Goal: Book appointment/travel/reservation

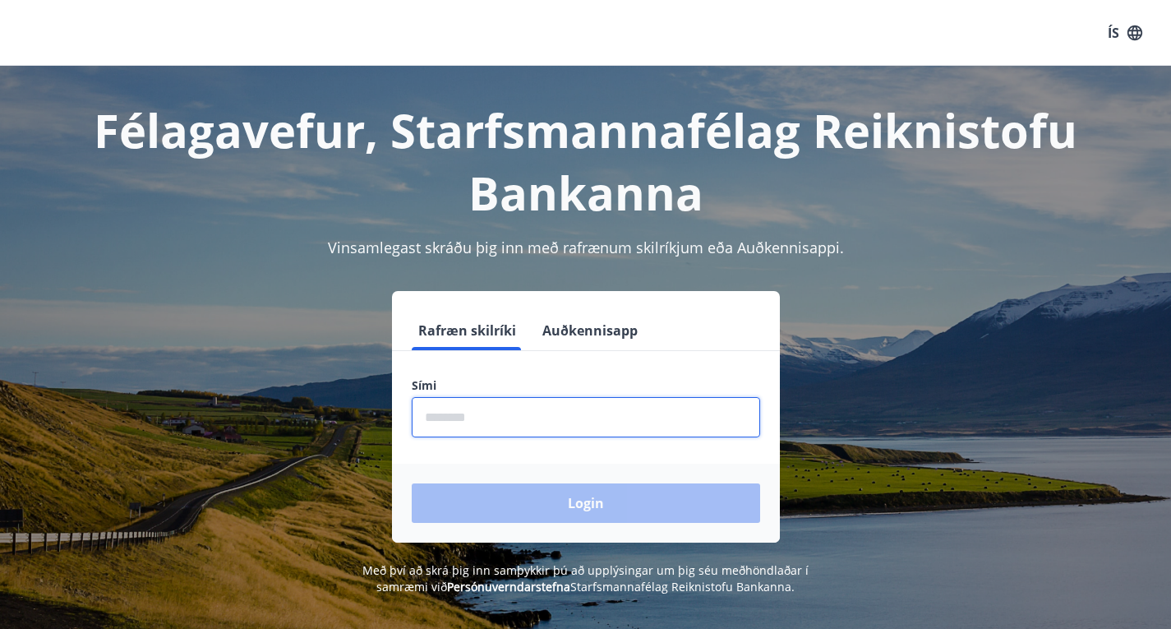
click at [549, 421] on input "phone" at bounding box center [586, 417] width 349 height 40
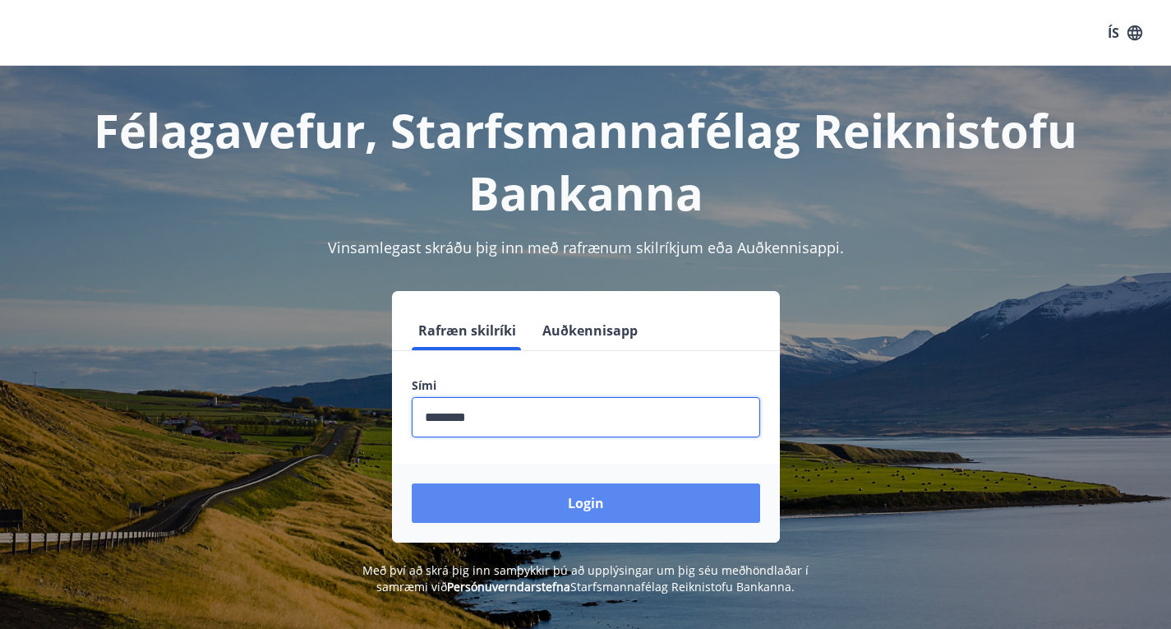
type input "********"
click at [556, 514] on button "Login" at bounding box center [586, 502] width 349 height 39
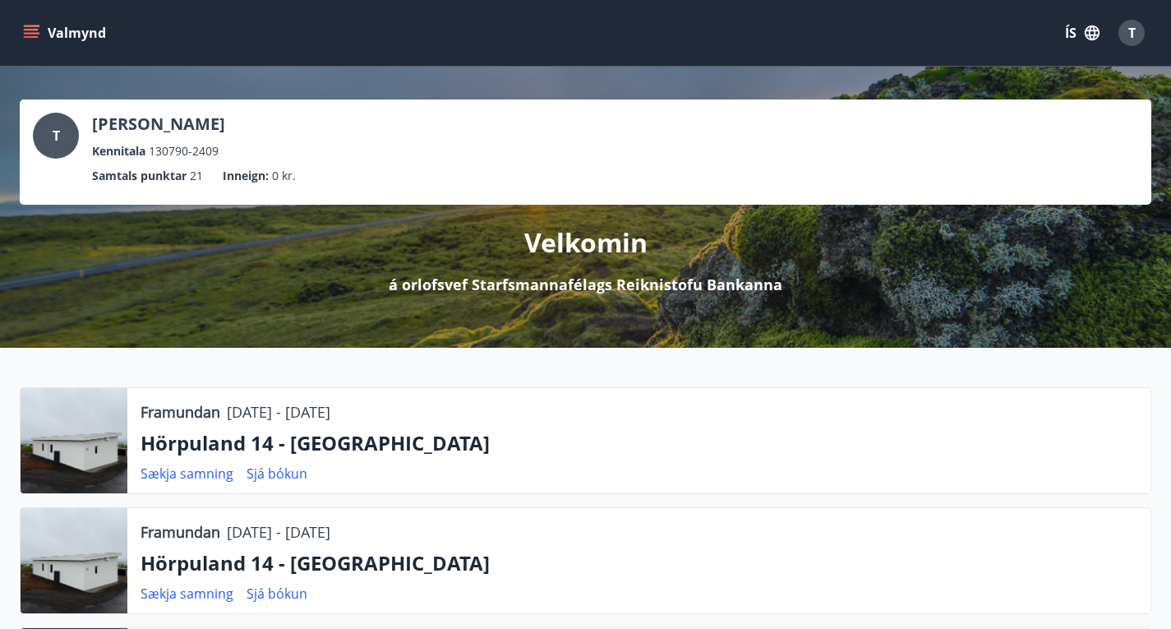
click at [35, 38] on icon "menu" at bounding box center [31, 33] width 16 height 16
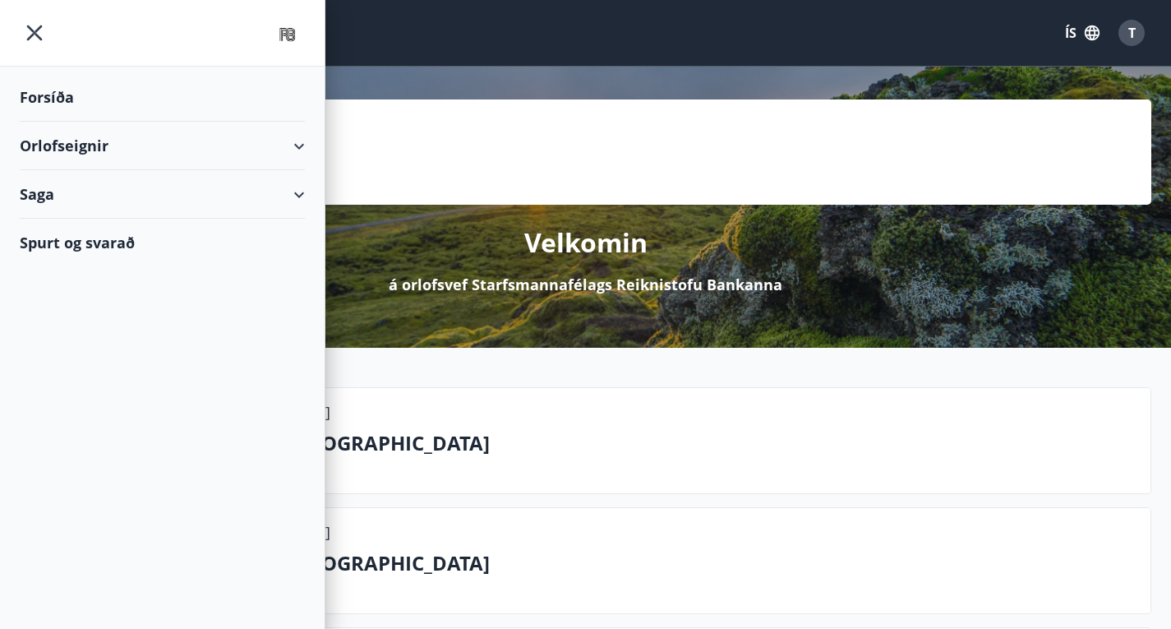
click at [282, 140] on div "Orlofseignir" at bounding box center [162, 146] width 285 height 48
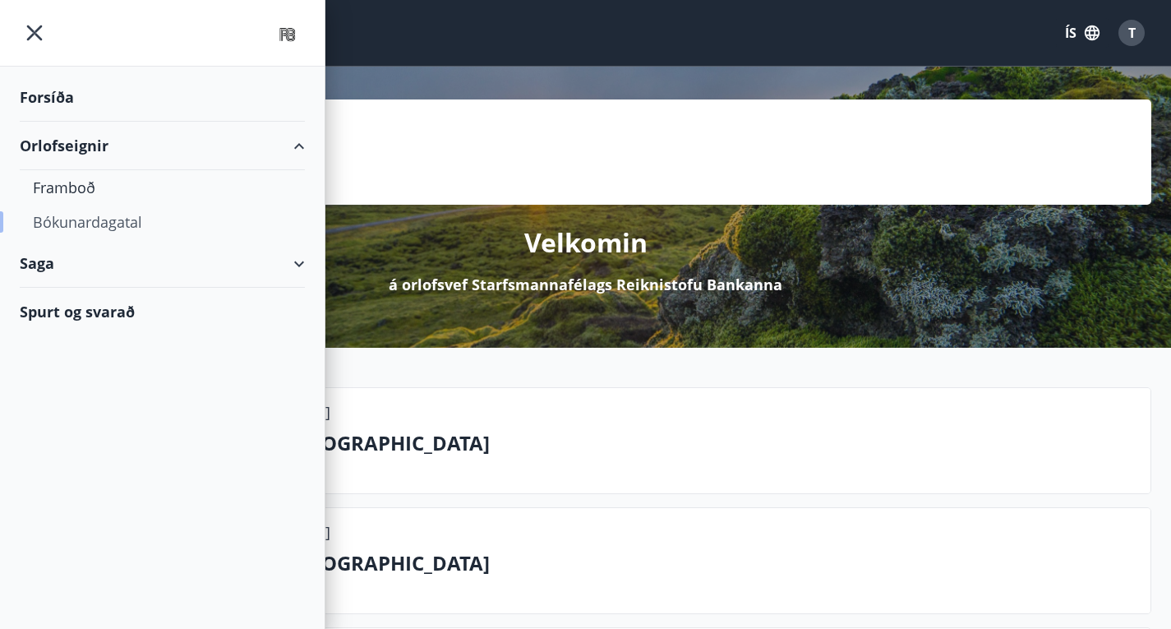
click at [69, 227] on div "Bókunardagatal" at bounding box center [162, 222] width 259 height 35
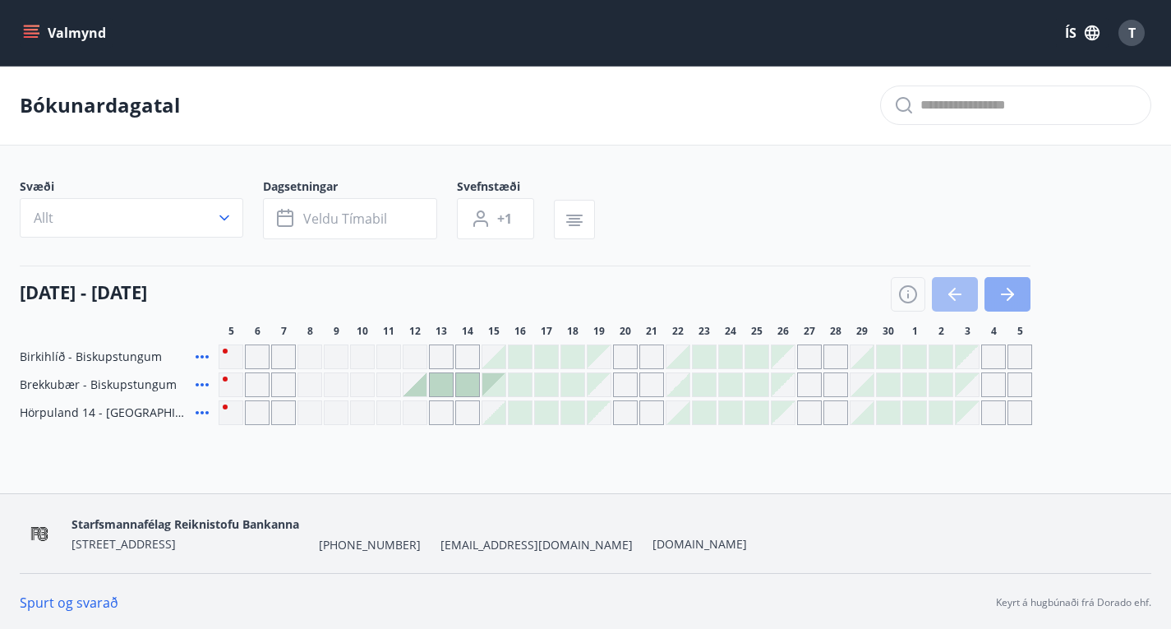
click at [1008, 301] on icon "button" at bounding box center [1010, 294] width 7 height 13
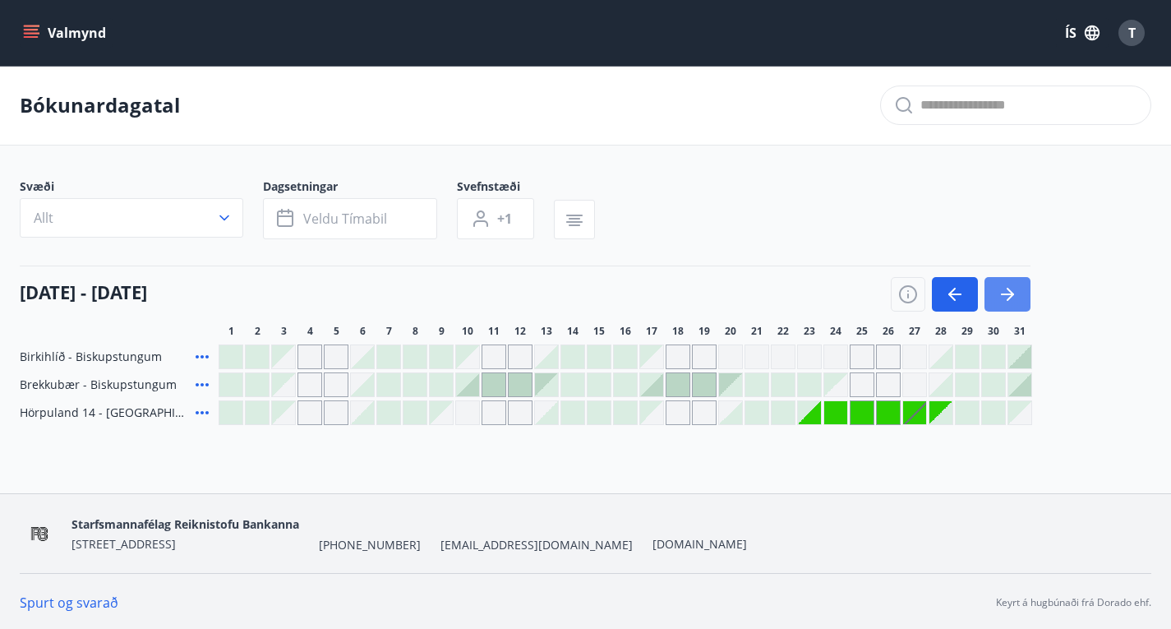
click at [1004, 300] on icon "button" at bounding box center [1008, 294] width 20 height 20
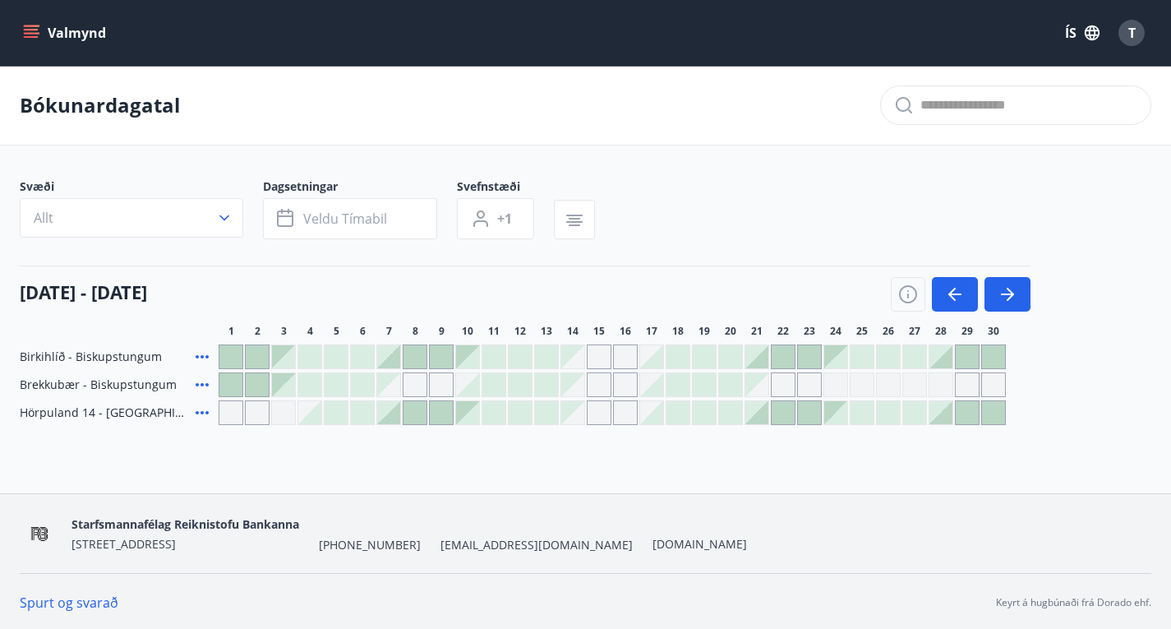
click at [678, 114] on div "Bókunardagatal" at bounding box center [585, 106] width 1171 height 80
